Goal: Information Seeking & Learning: Learn about a topic

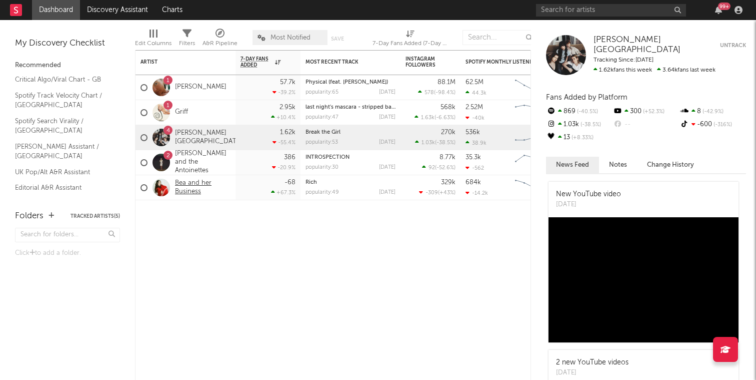
click at [185, 180] on link "Bea and her Business" at bounding box center [203, 187] width 56 height 17
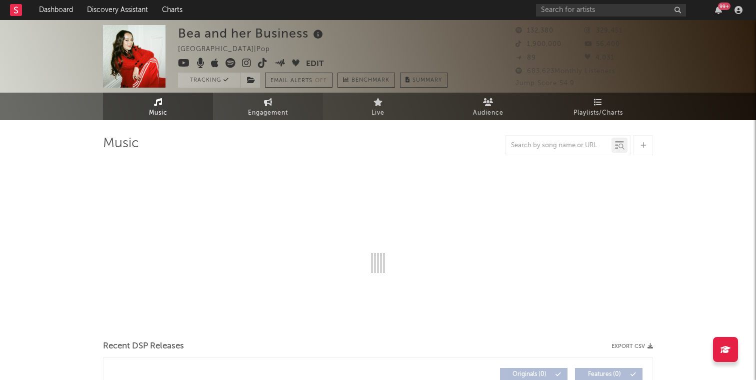
click at [269, 107] on span "Engagement" at bounding box center [268, 113] width 40 height 12
select select "1w"
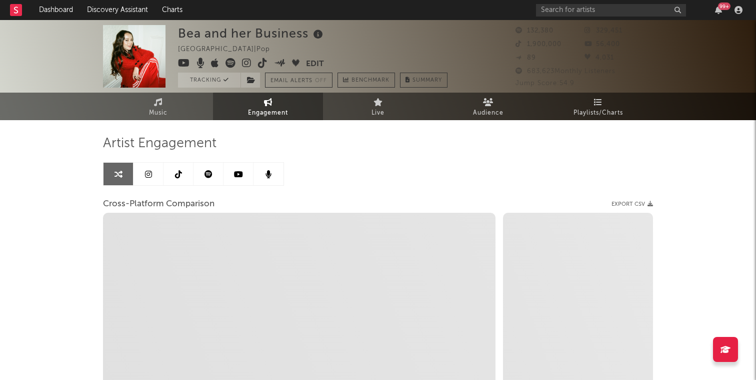
click at [138, 177] on link at bounding box center [149, 174] width 30 height 23
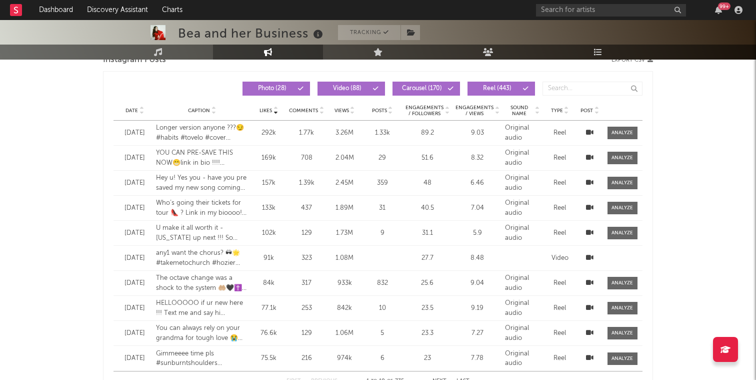
select select "6m"
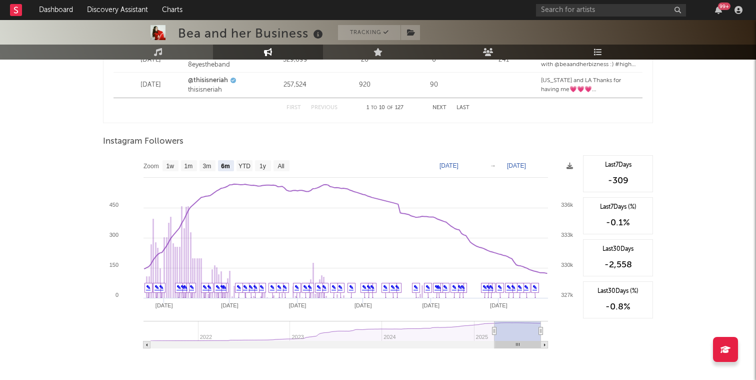
scroll to position [1519, 0]
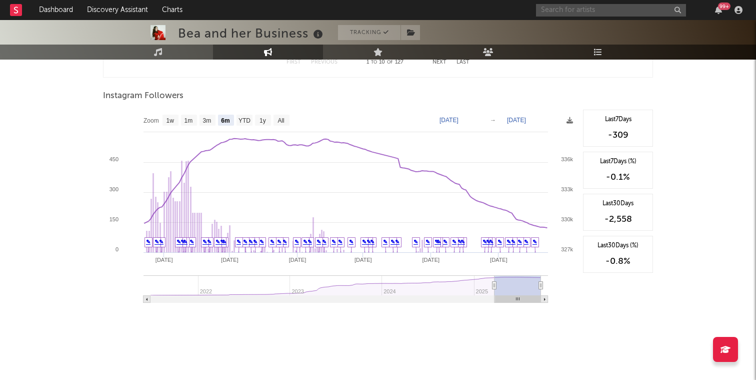
click at [578, 8] on input "text" at bounding box center [611, 10] width 150 height 13
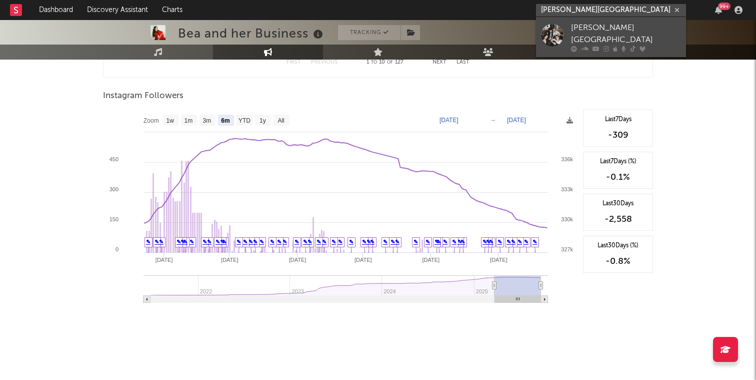
type input "[PERSON_NAME][GEOGRAPHIC_DATA]"
click at [569, 24] on link "[PERSON_NAME][GEOGRAPHIC_DATA]" at bounding box center [611, 37] width 150 height 40
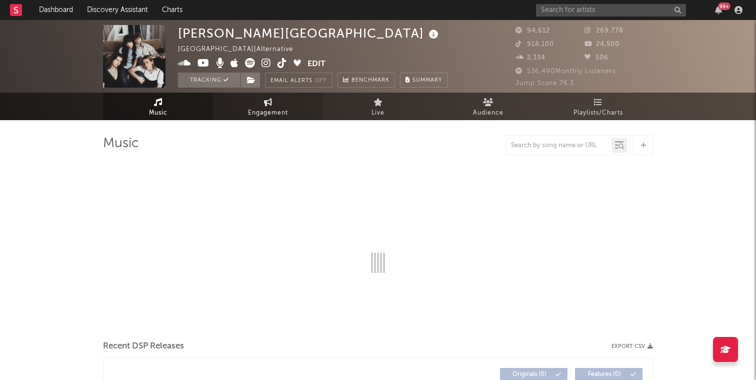
click at [285, 115] on span "Engagement" at bounding box center [268, 113] width 40 height 12
select select "1w"
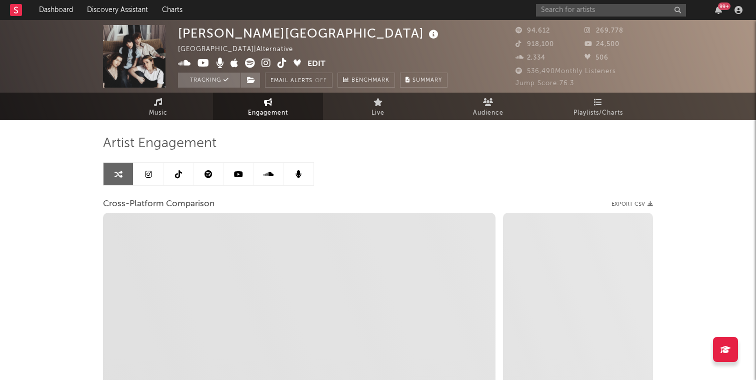
click at [135, 171] on link at bounding box center [149, 174] width 30 height 23
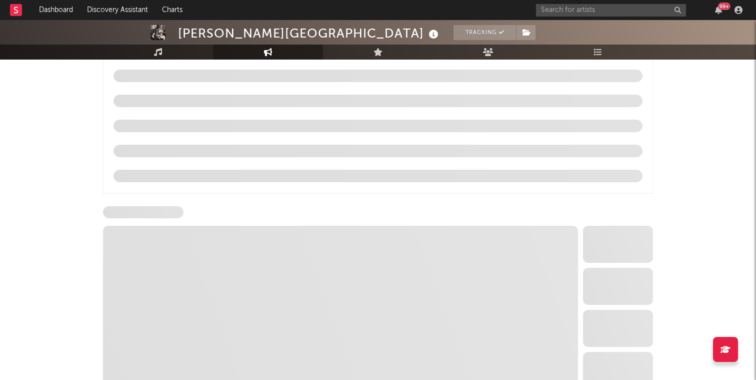
select select "6m"
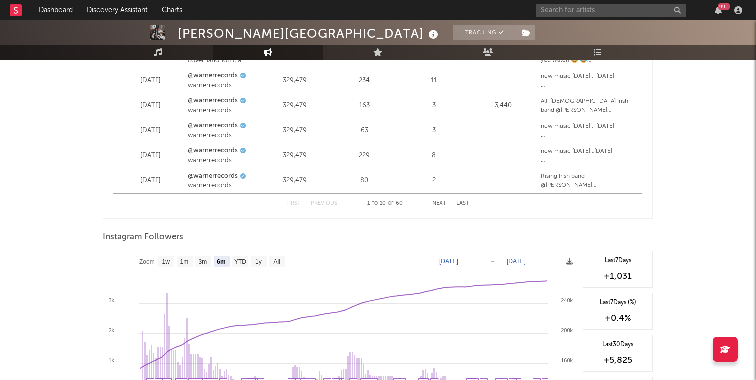
scroll to position [1519, 0]
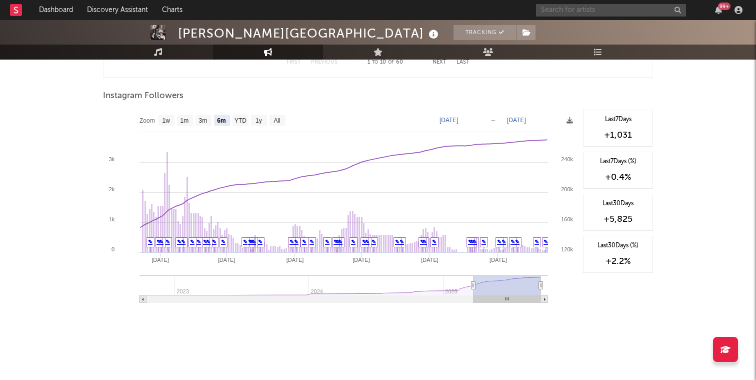
click at [584, 7] on input "text" at bounding box center [611, 10] width 150 height 13
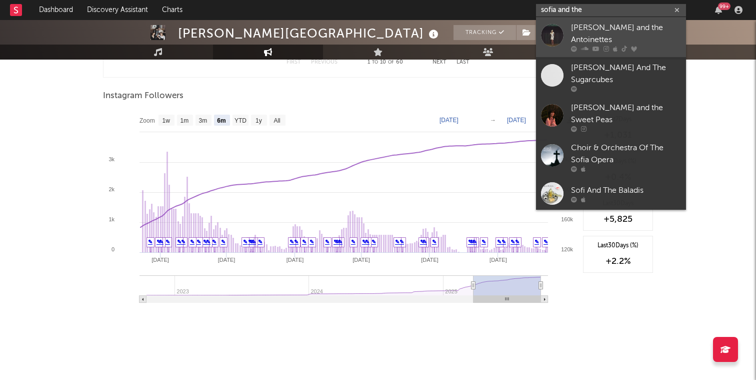
type input "sofia and the"
click at [593, 24] on div "[PERSON_NAME] and the Antoinettes" at bounding box center [626, 34] width 110 height 24
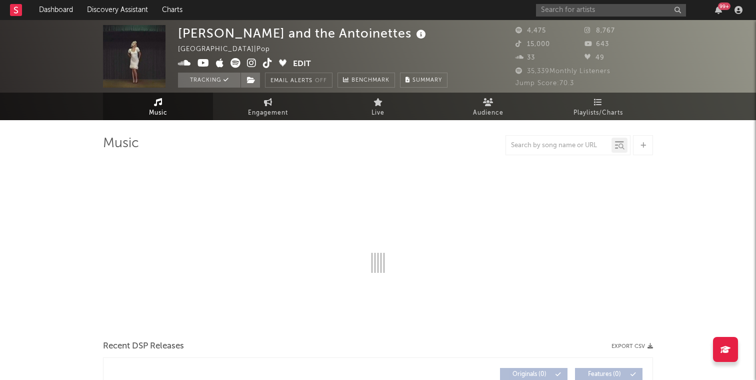
select select "6m"
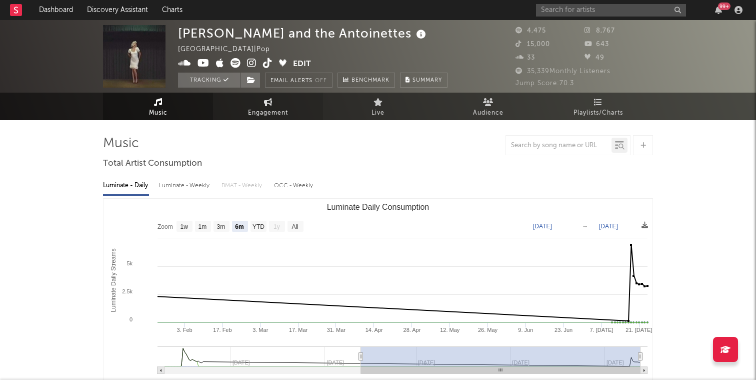
click at [267, 110] on span "Engagement" at bounding box center [268, 113] width 40 height 12
select select "1w"
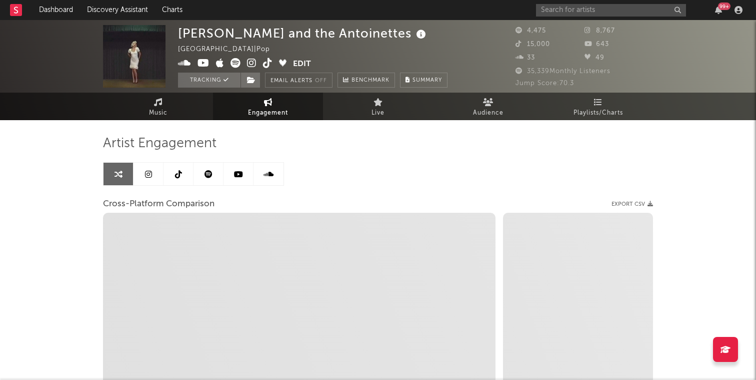
click at [154, 175] on link at bounding box center [149, 174] width 30 height 23
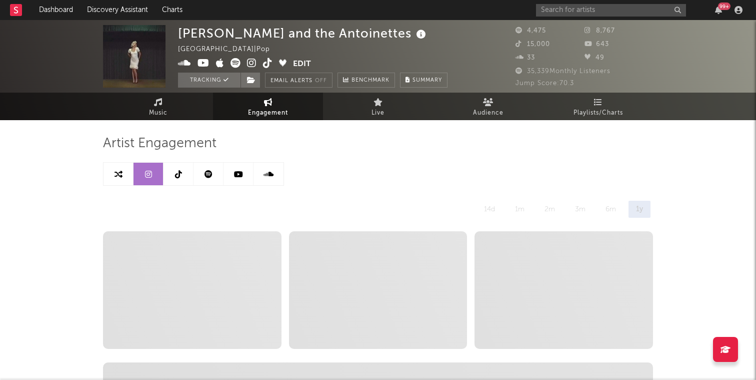
select select "6m"
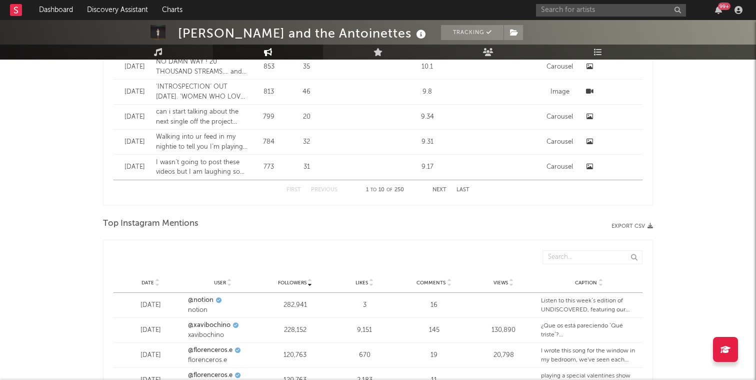
scroll to position [1519, 0]
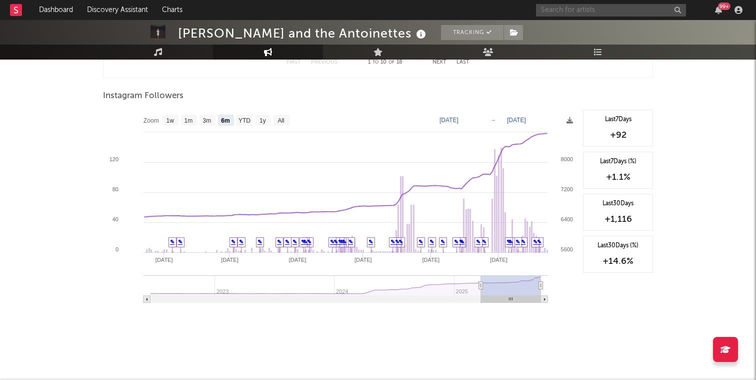
click at [578, 13] on input "text" at bounding box center [611, 10] width 150 height 13
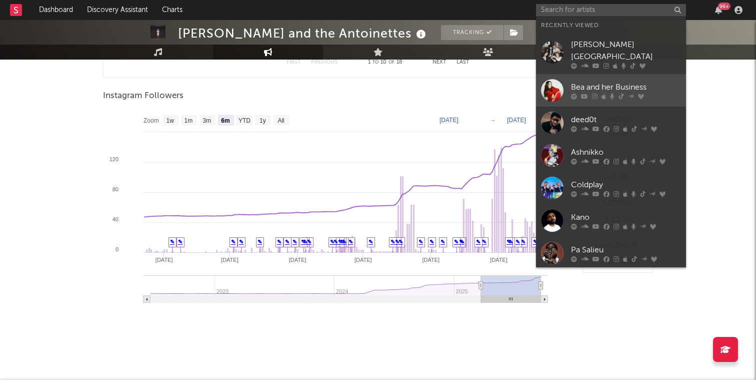
click at [587, 82] on div "Bea and her Business" at bounding box center [626, 87] width 110 height 12
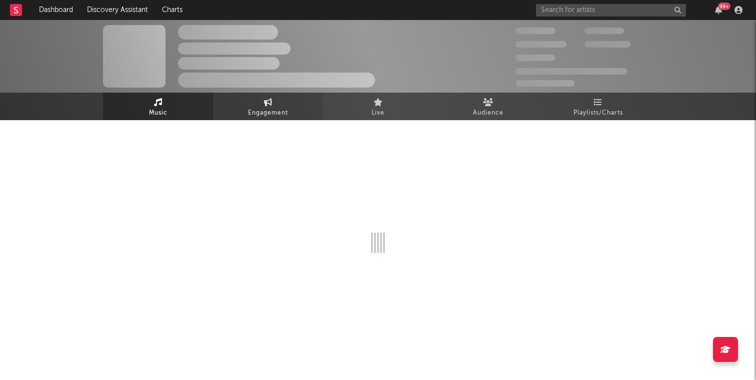
click at [269, 117] on span "Engagement" at bounding box center [268, 113] width 40 height 12
select select "1w"
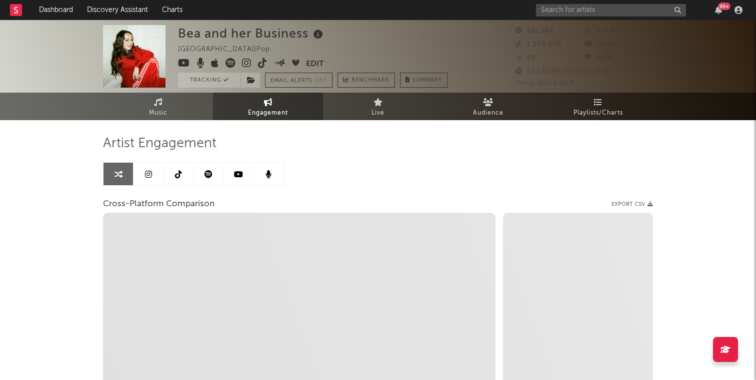
click at [153, 177] on link at bounding box center [149, 174] width 30 height 23
select select "6m"
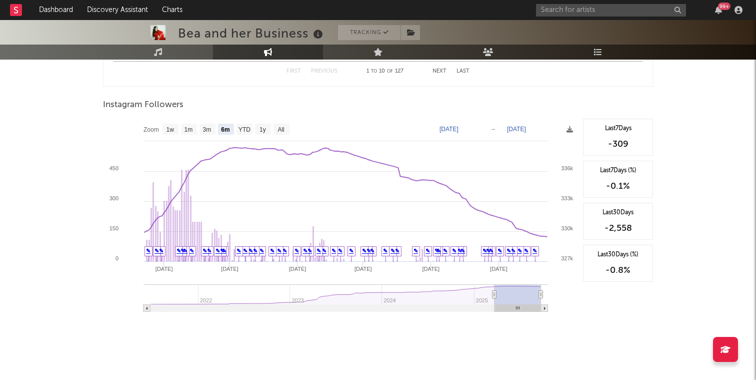
scroll to position [1519, 0]
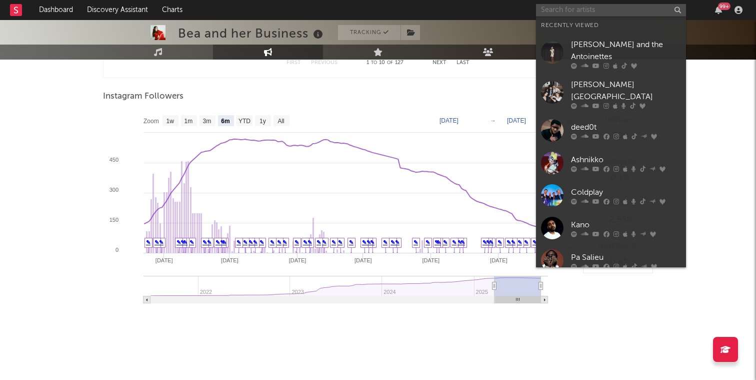
click at [584, 10] on input "text" at bounding box center [611, 10] width 150 height 13
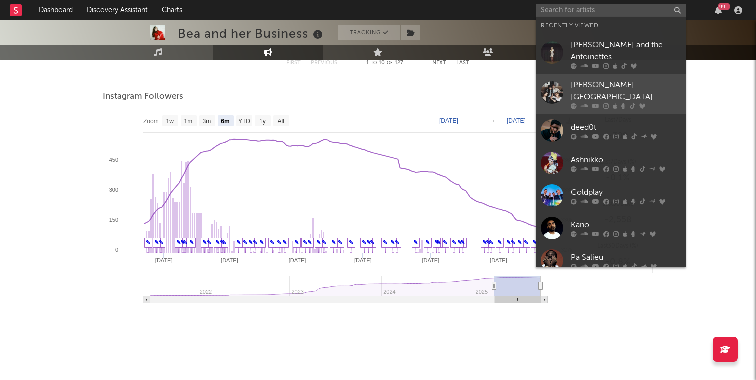
click at [582, 103] on icon at bounding box center [585, 106] width 8 height 6
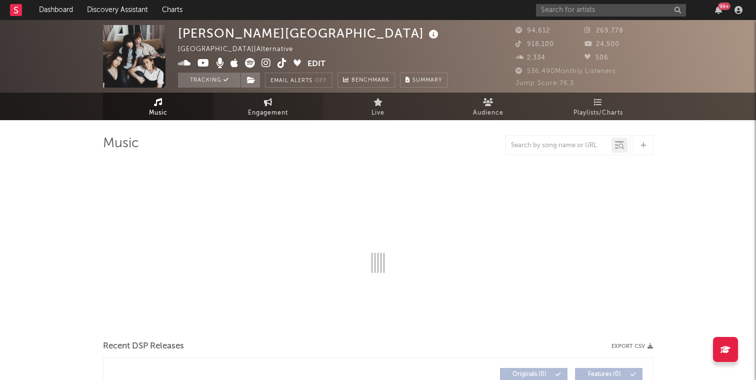
click at [270, 109] on span "Engagement" at bounding box center [268, 113] width 40 height 12
select select "1w"
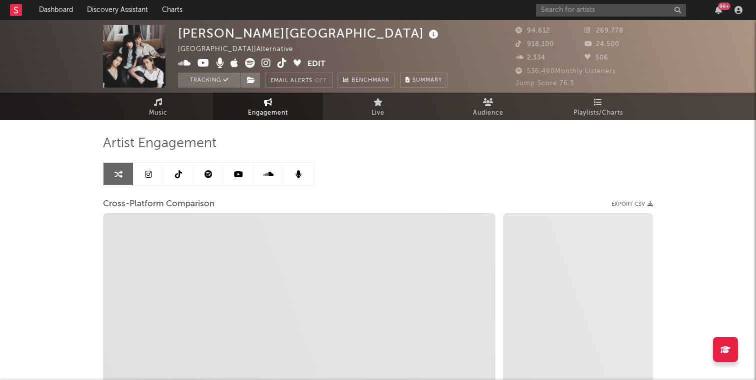
click at [153, 172] on link at bounding box center [149, 174] width 30 height 23
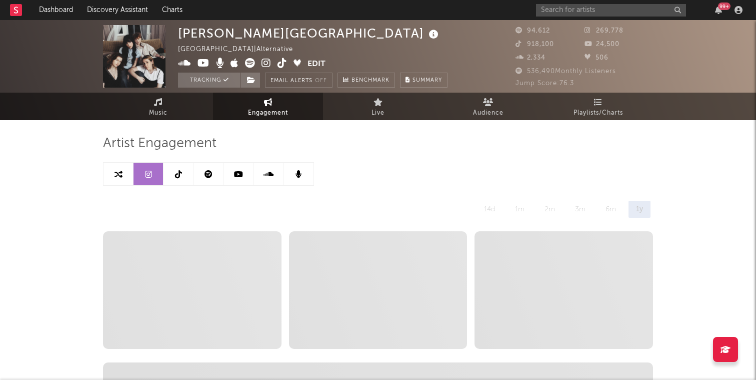
select select "6m"
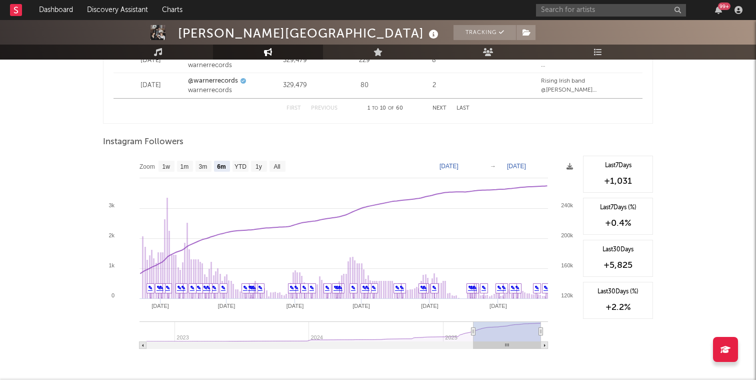
scroll to position [1485, 0]
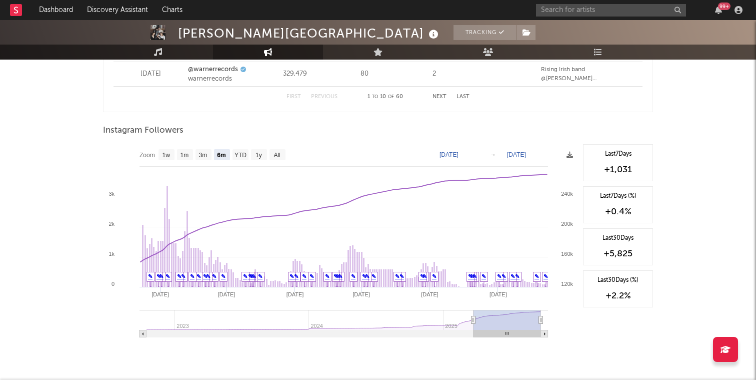
click at [246, 33] on div "[PERSON_NAME][GEOGRAPHIC_DATA]" at bounding box center [309, 33] width 263 height 17
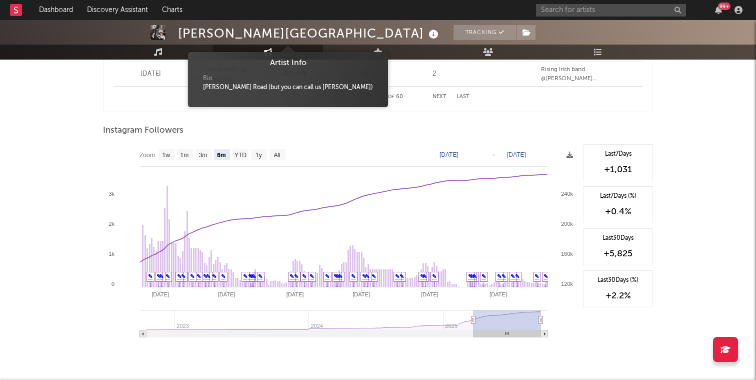
click at [427, 37] on icon at bounding box center [434, 35] width 15 height 14
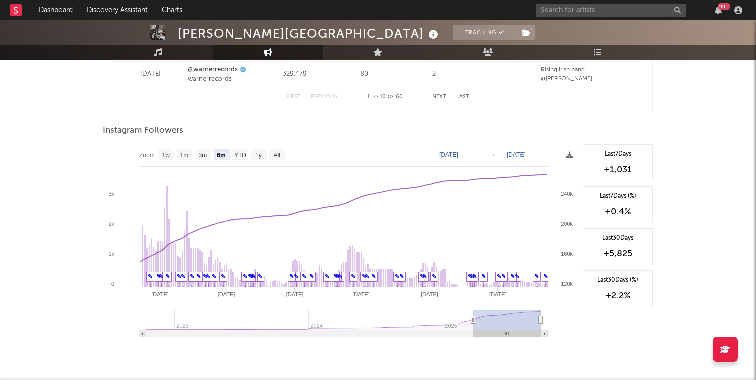
click at [427, 37] on icon at bounding box center [434, 35] width 15 height 14
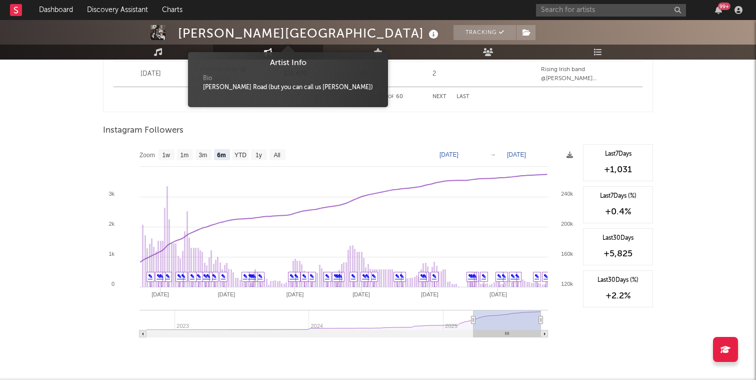
click at [427, 37] on icon at bounding box center [434, 35] width 15 height 14
